Goal: Contribute content: Add original content to the website for others to see

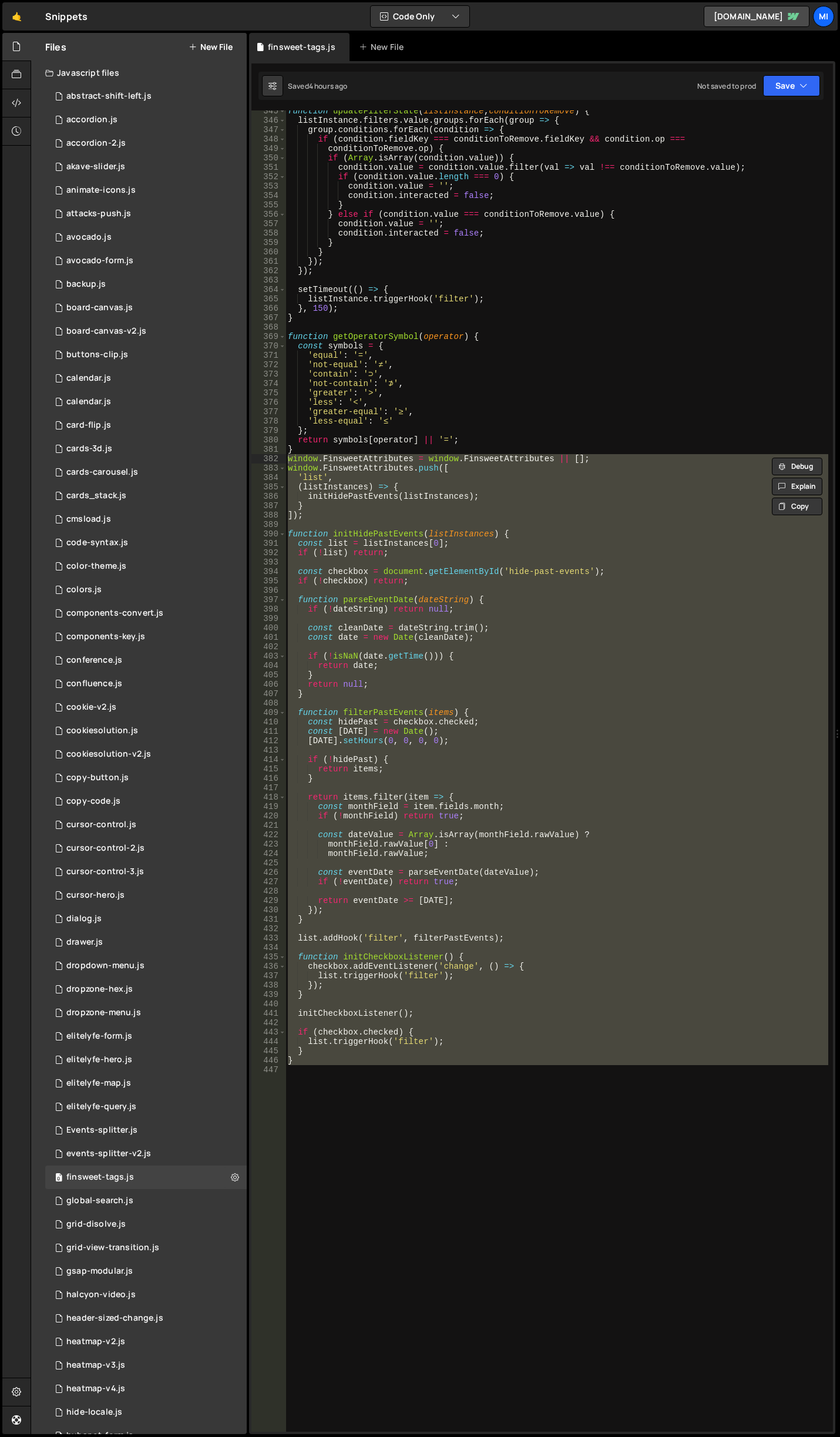
scroll to position [3238, 0]
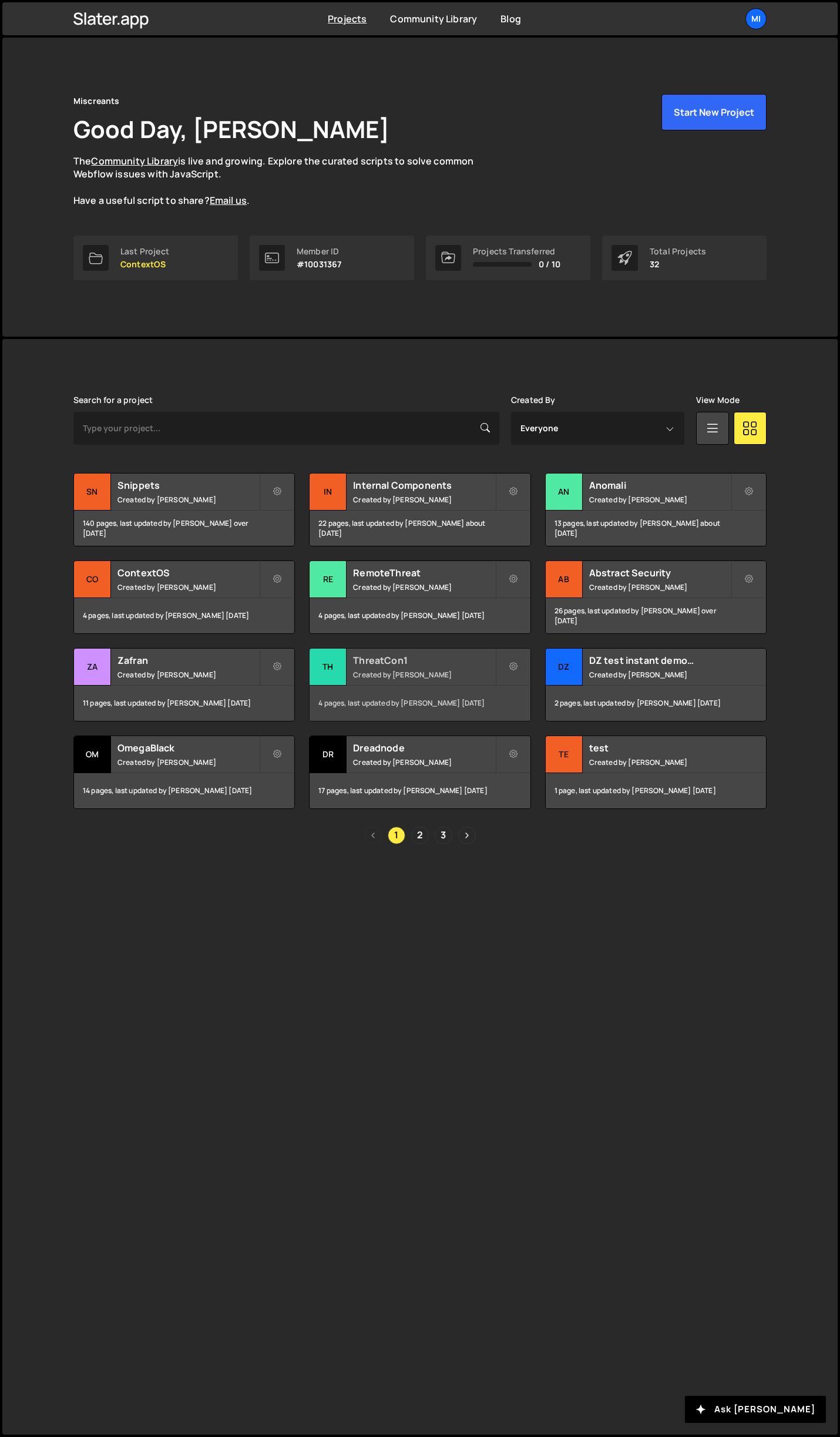
click at [444, 665] on h2 "ThreatCon1" at bounding box center [424, 660] width 142 height 13
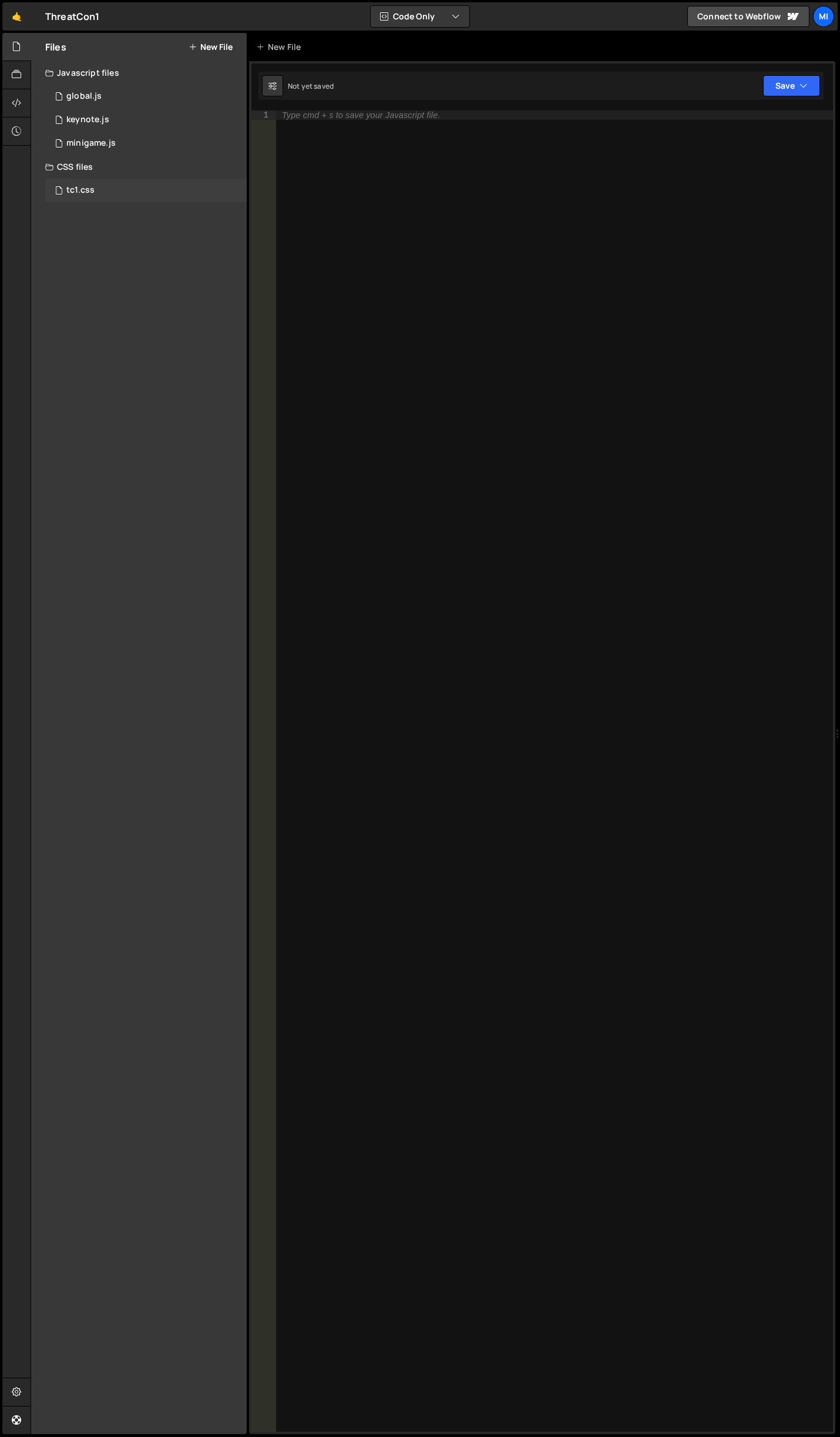
click at [92, 186] on div "tc1.css" at bounding box center [80, 190] width 28 height 11
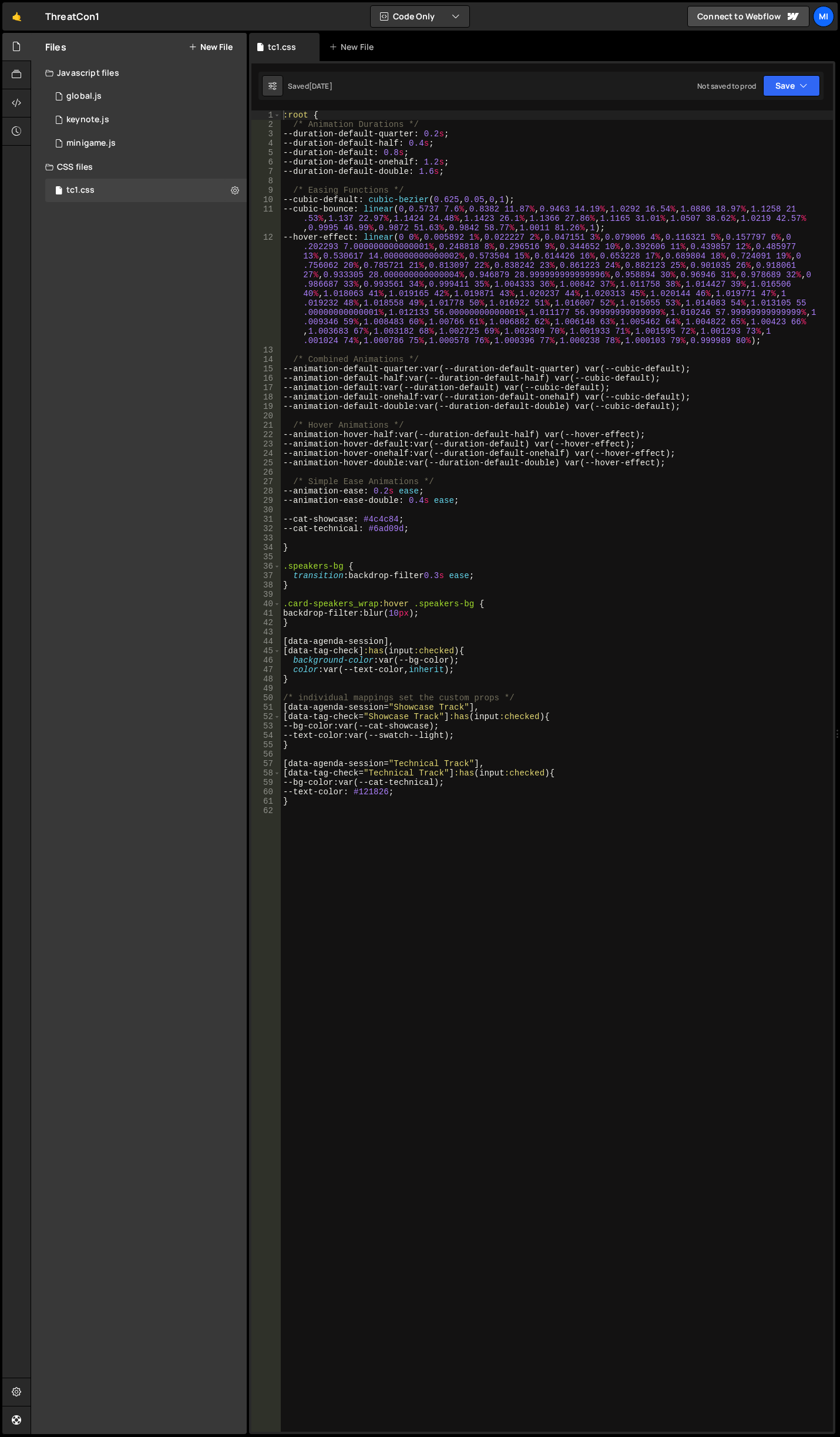
scroll to position [40, 0]
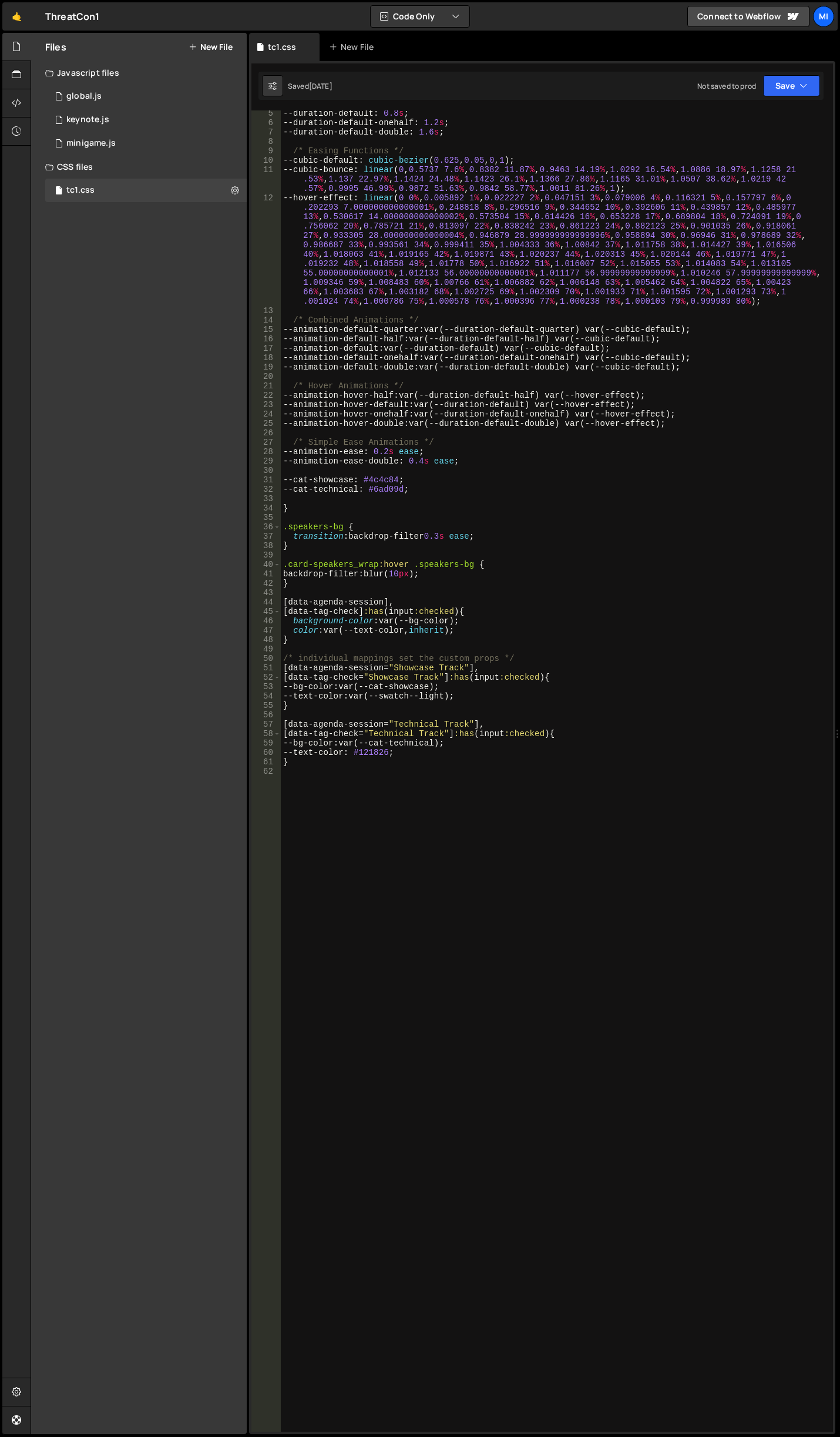
click at [376, 823] on div "--duration-default : 0.8 s ; --duration-default-onehalf : 1.2 s ; --duration-de…" at bounding box center [555, 778] width 547 height 1340
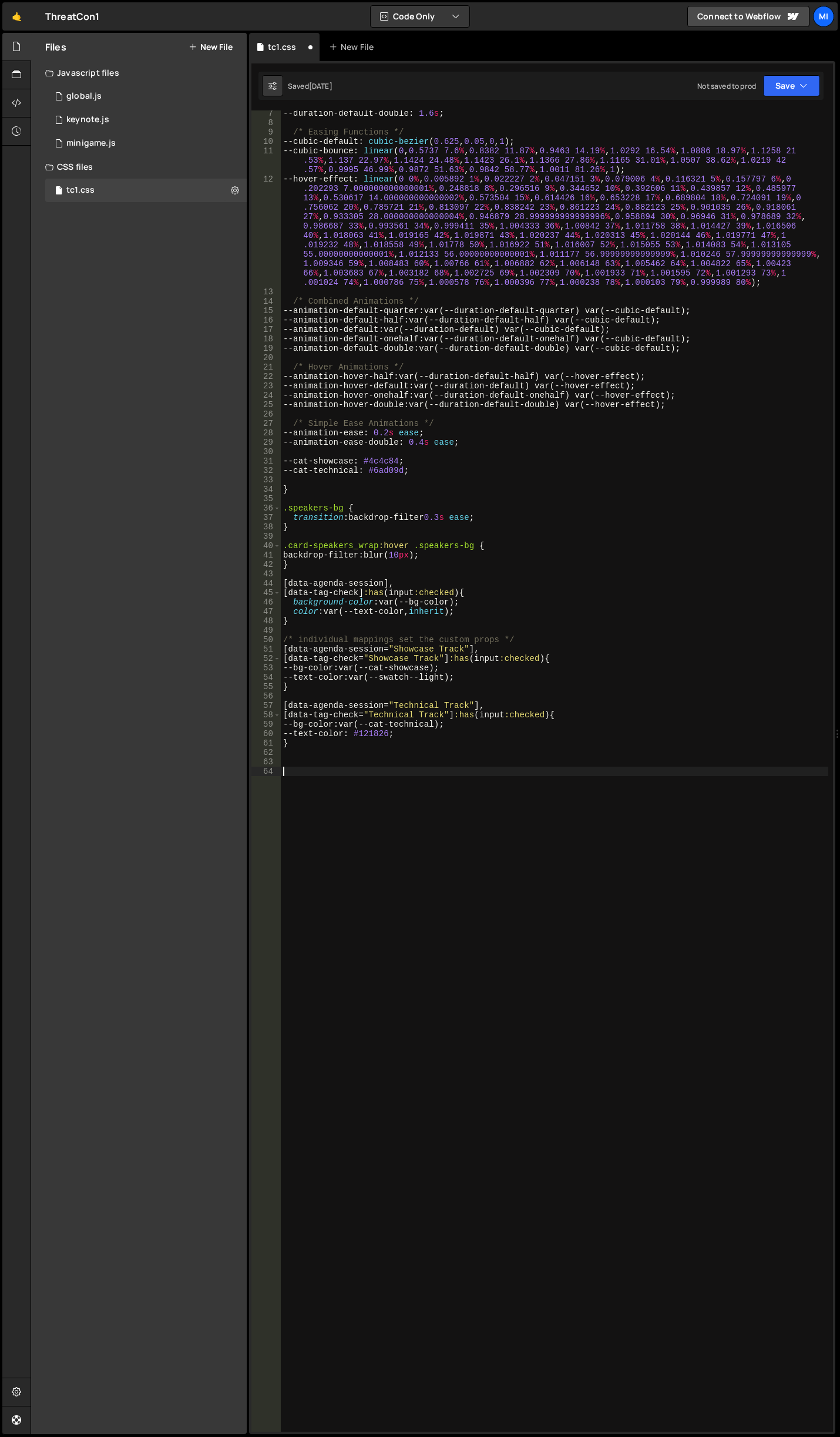
scroll to position [59, 0]
paste textarea "btn_content_dot"
click at [511, 769] on div "--duration-default-double : 1.6 s ; /* Easing Functions */ --cubic-default : cu…" at bounding box center [555, 778] width 547 height 1340
paste textarea "btn_dot"
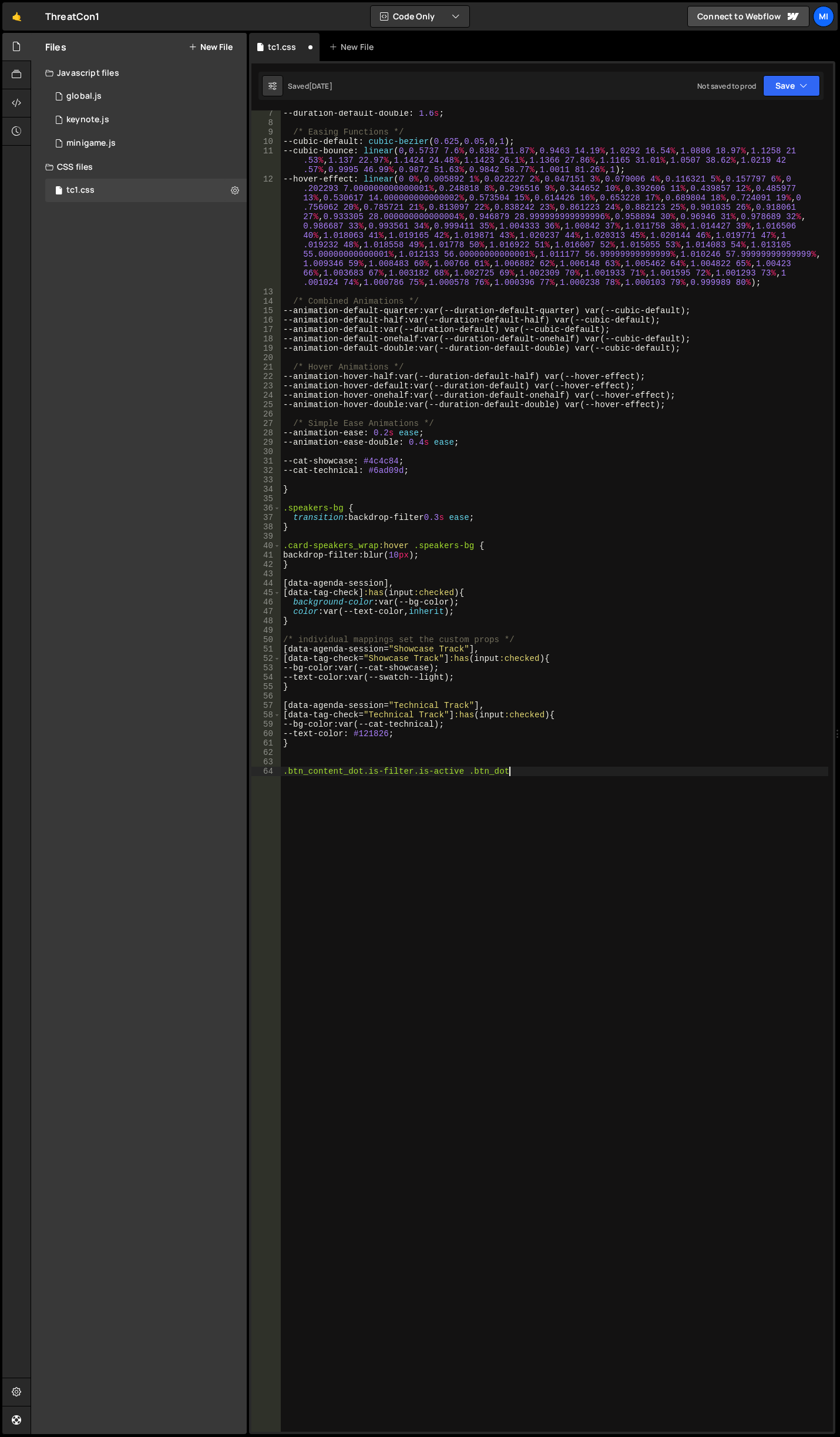
type textarea ".btn_content_dot.is-filter.is-active .btn_dot {}"
click at [377, 781] on div "--duration-default-double : 1.6 s ; /* Easing Functions */ --cubic-default : cu…" at bounding box center [555, 778] width 547 height 1340
paste textarea "var(--swatch--dark)"
type textarea "background-color:var(--swatch--dark) ;"
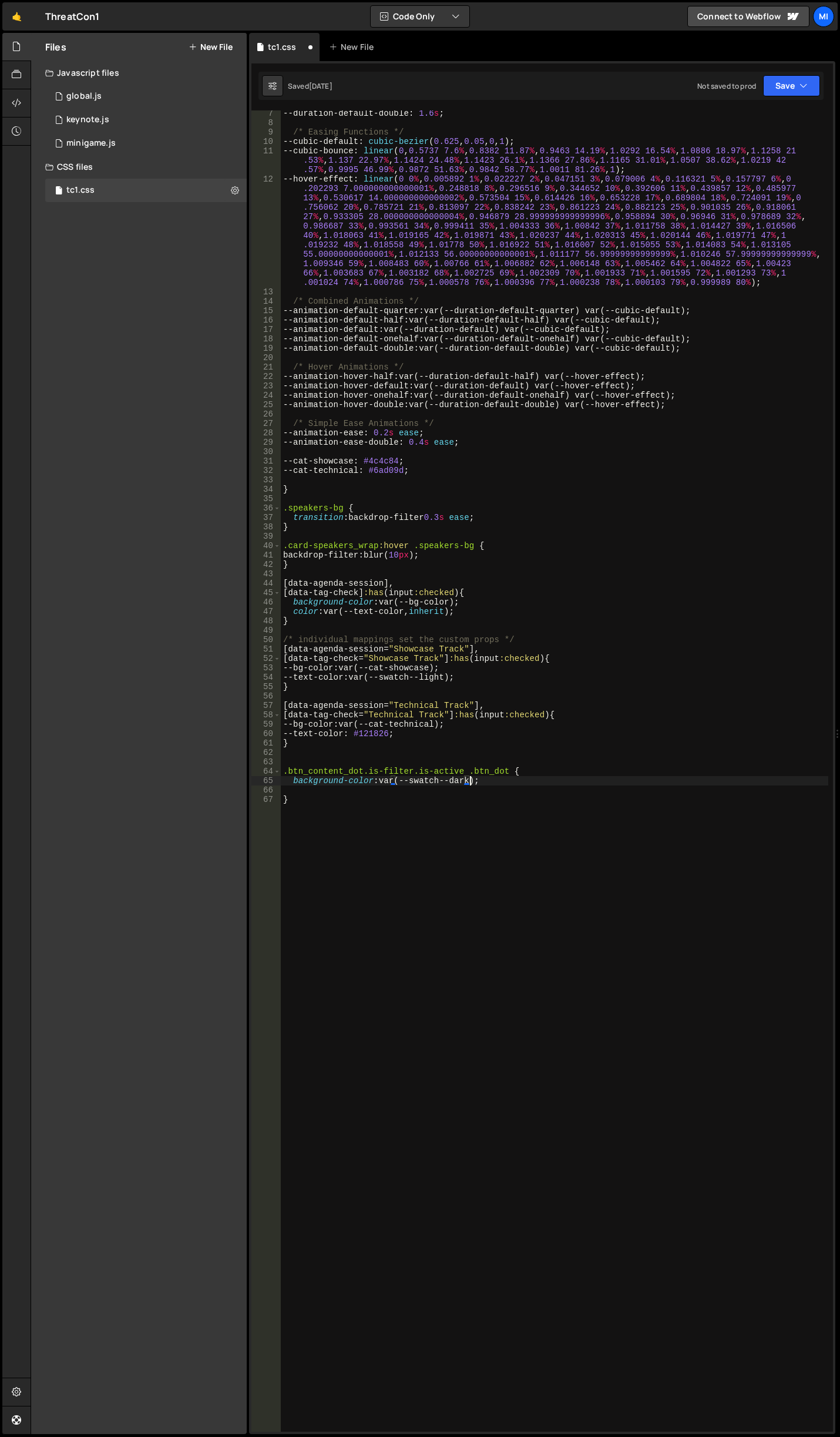
scroll to position [0, 0]
click at [209, 38] on div "Files New File" at bounding box center [139, 47] width 215 height 28
click at [215, 44] on button "New File" at bounding box center [210, 47] width 44 height 9
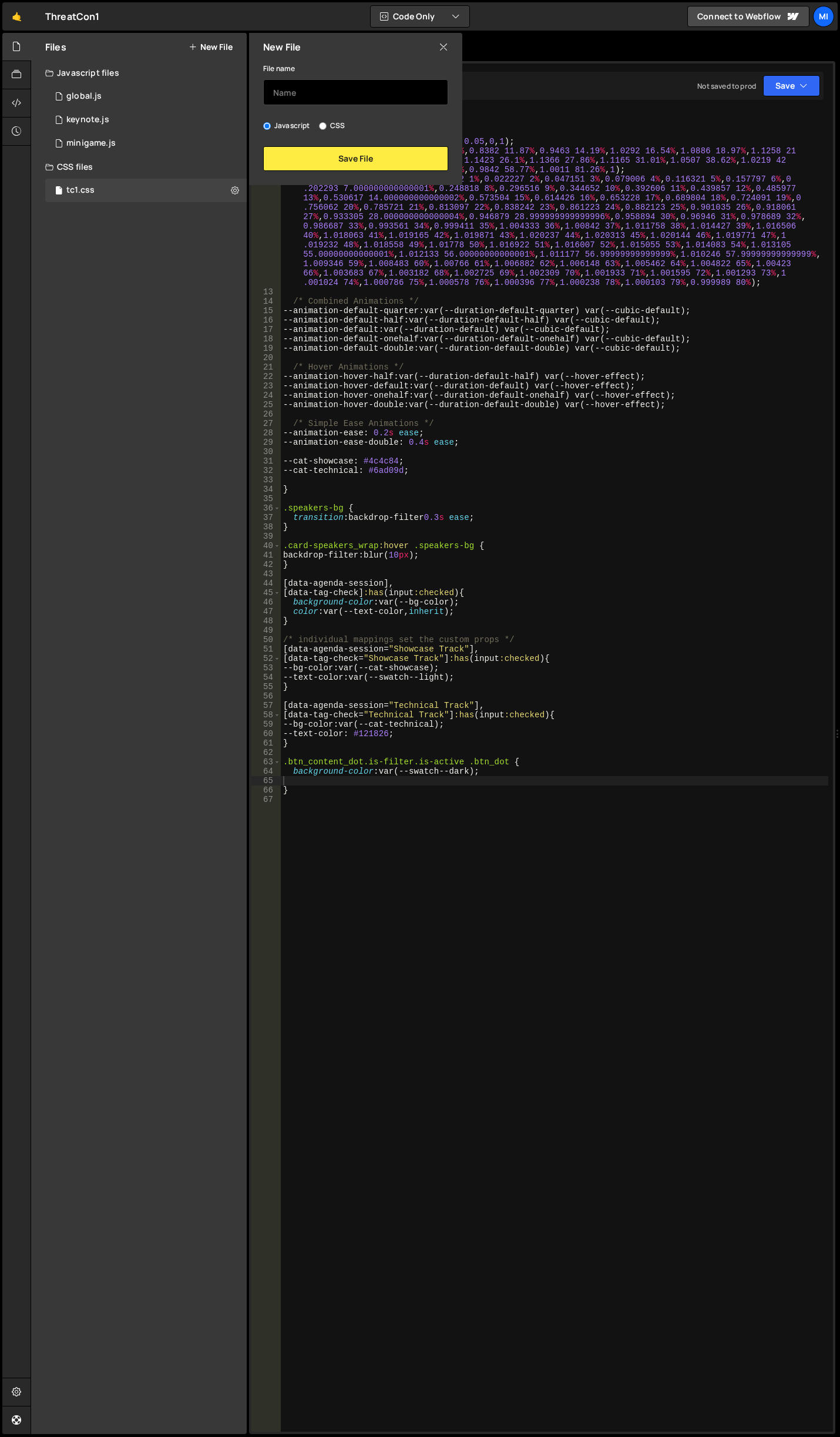
click at [329, 92] on input "text" at bounding box center [355, 92] width 185 height 26
type input "agenda"
click at [376, 156] on button "Save File" at bounding box center [355, 159] width 185 height 25
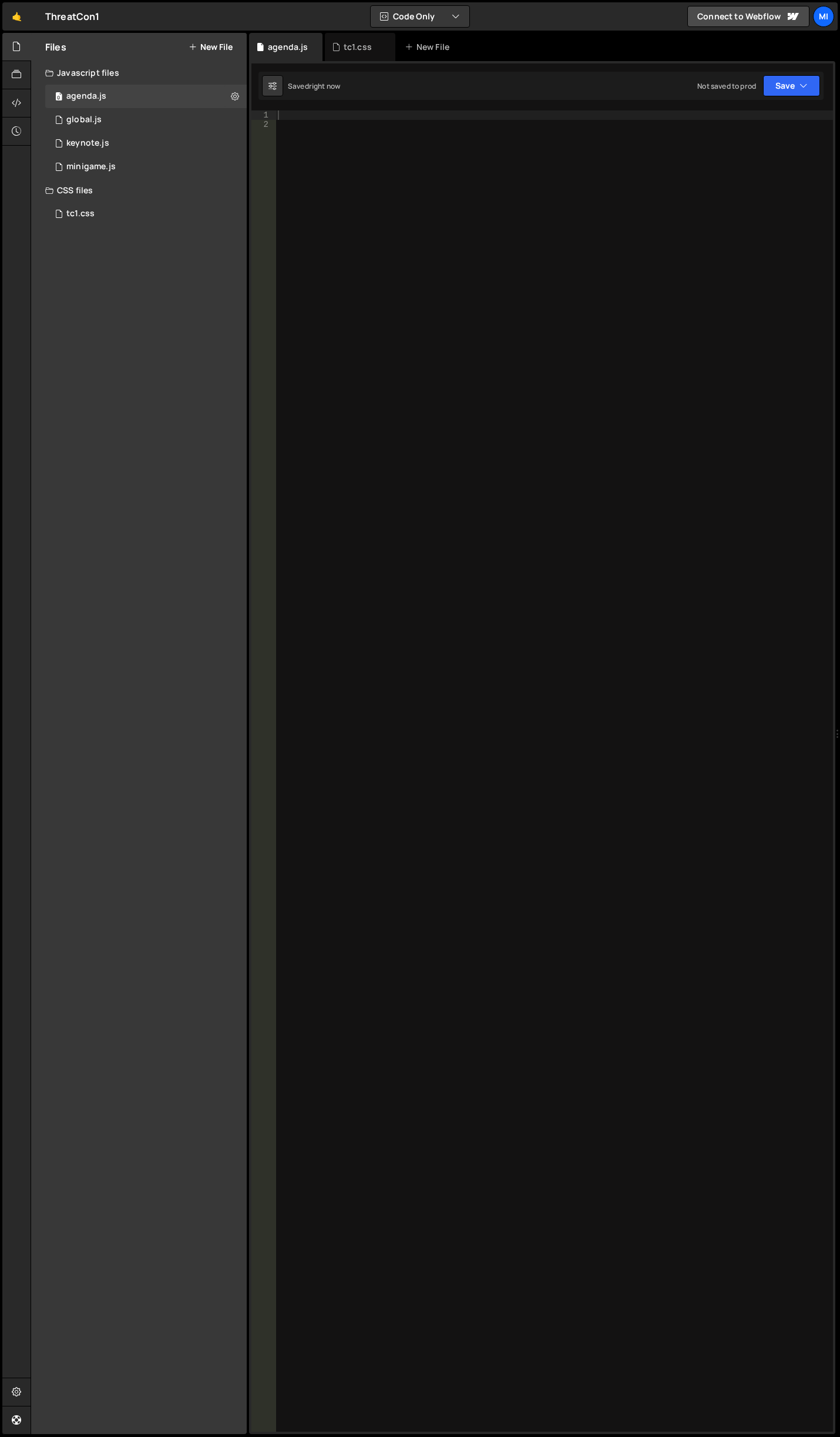
click at [472, 285] on div at bounding box center [554, 780] width 558 height 1340
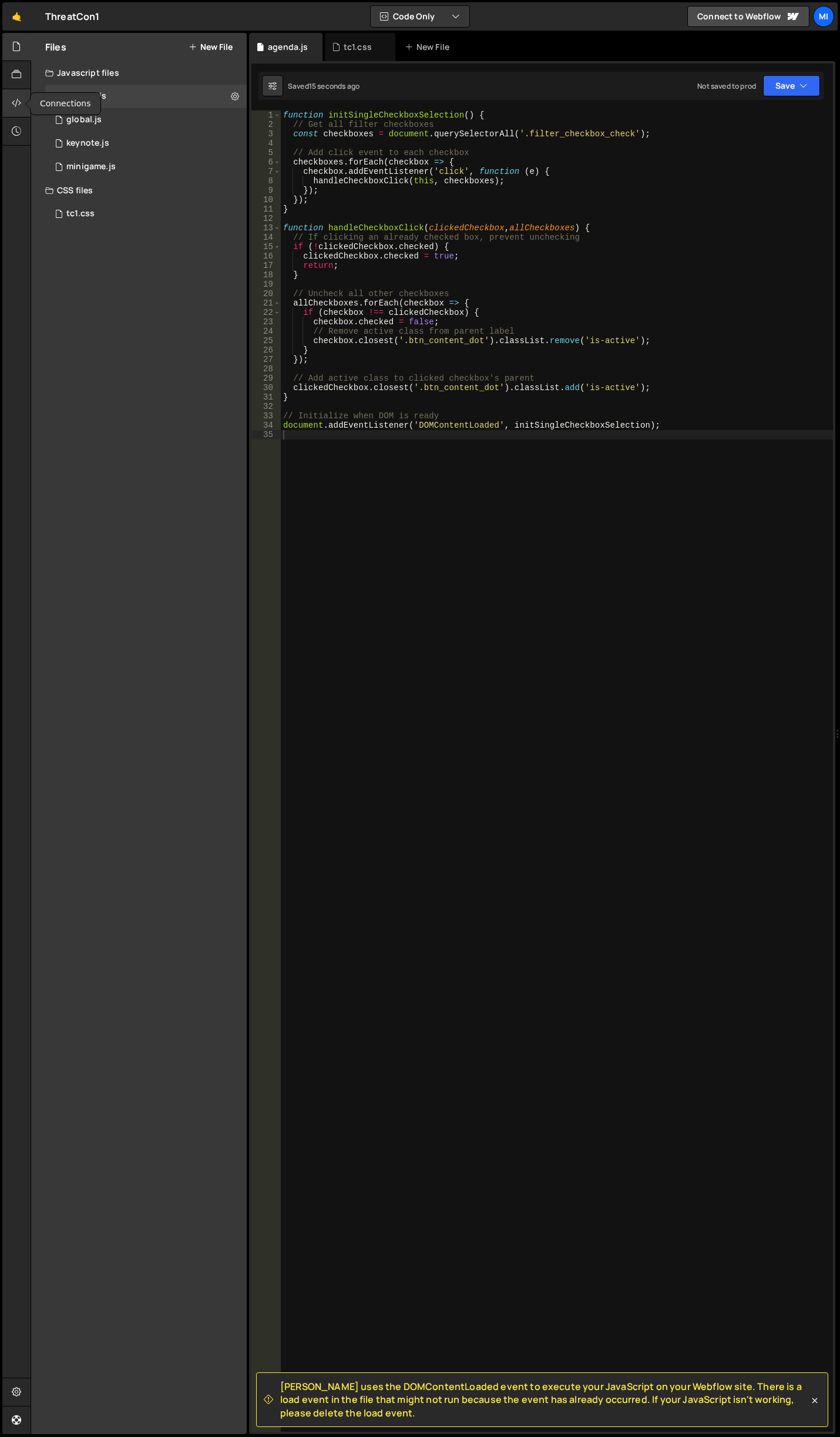
click at [12, 95] on div at bounding box center [17, 103] width 29 height 28
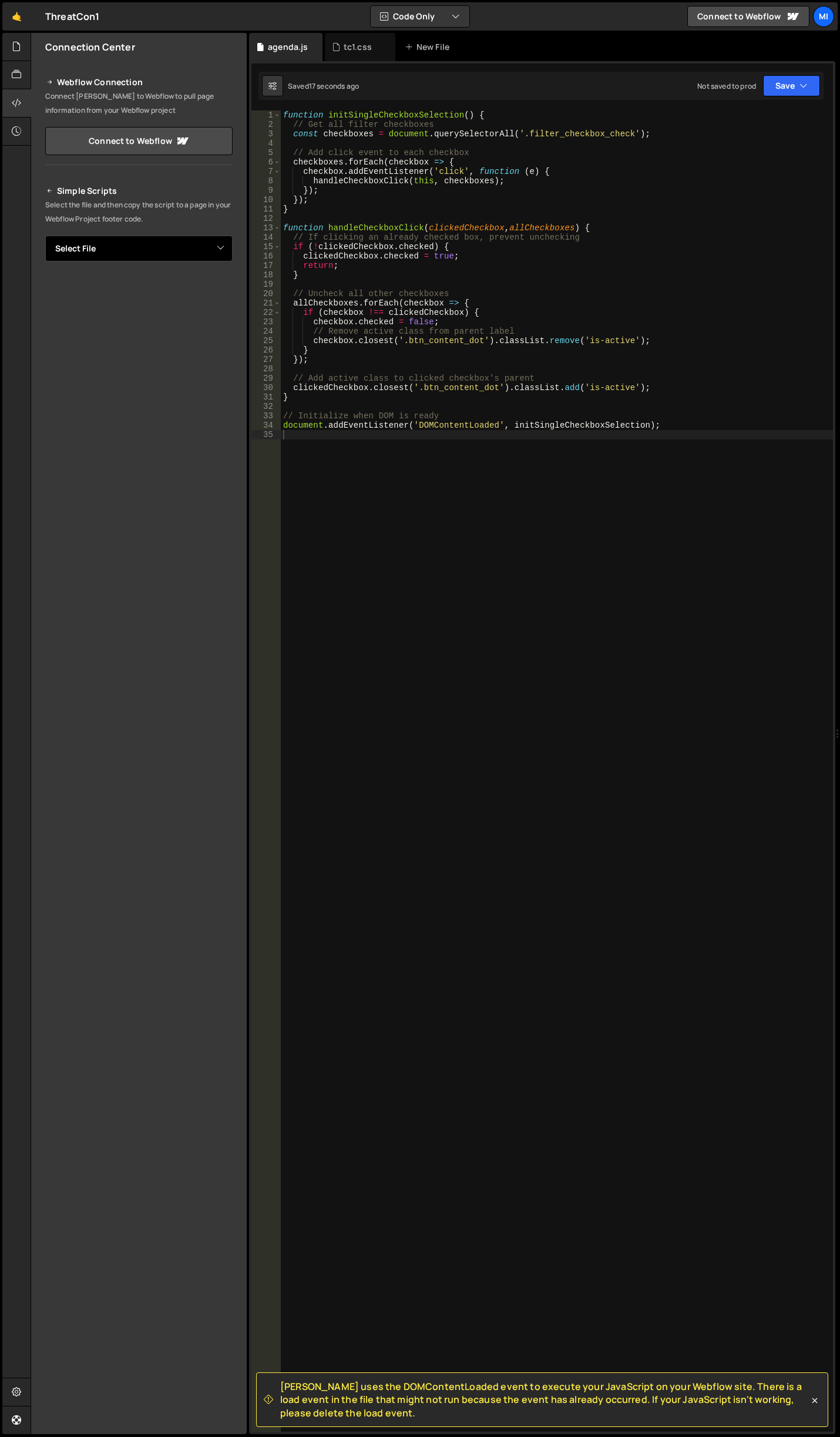
click at [219, 241] on select "Select File global.js keynote.js minigame.js tc1.css agenda.js" at bounding box center [139, 249] width 187 height 26
select select "44919"
click at [46, 236] on select "Select File global.js keynote.js minigame.js tc1.css agenda.js" at bounding box center [139, 249] width 187 height 26
click at [230, 287] on button "Button group with nested dropdown" at bounding box center [224, 288] width 17 height 25
click at [199, 307] on link "Copy Staging js" at bounding box center [183, 311] width 98 height 17
